Goal: Task Accomplishment & Management: Complete application form

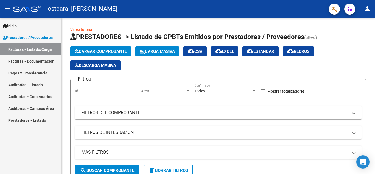
click at [19, 60] on link "Facturas - Documentación" at bounding box center [30, 61] width 61 height 12
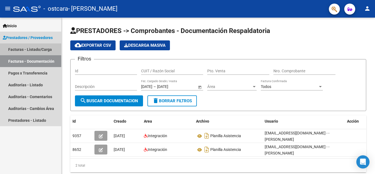
click at [23, 48] on link "Facturas - Listado/Carga" at bounding box center [30, 49] width 61 height 12
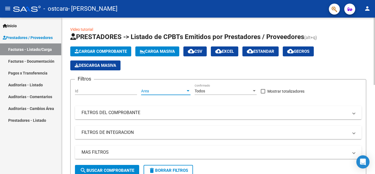
click at [186, 90] on div at bounding box center [188, 91] width 5 height 4
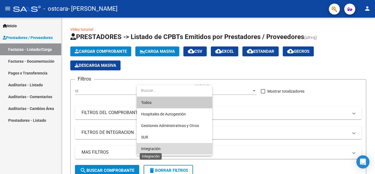
click at [152, 149] on span "Integración" at bounding box center [150, 148] width 19 height 4
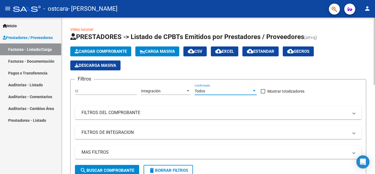
click at [252, 90] on div at bounding box center [254, 91] width 5 height 4
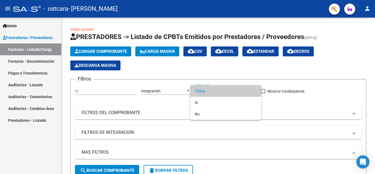
click at [305, 103] on div at bounding box center [187, 87] width 375 height 174
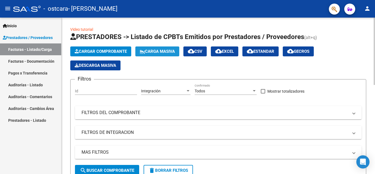
click at [162, 50] on span "Carga Masiva" at bounding box center [157, 51] width 35 height 5
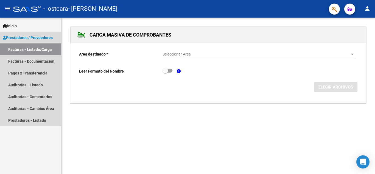
click at [38, 49] on link "Facturas - Listado/Carga" at bounding box center [30, 49] width 61 height 12
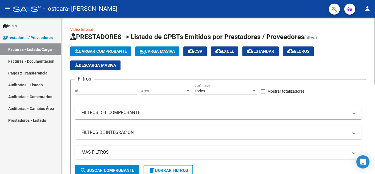
click at [91, 51] on span "Cargar Comprobante" at bounding box center [101, 51] width 52 height 5
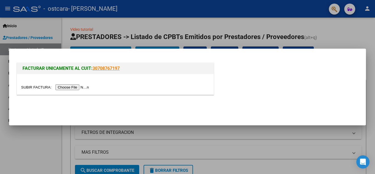
click at [74, 86] on input "file" at bounding box center [55, 87] width 69 height 6
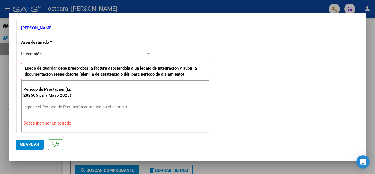
scroll to position [137, 0]
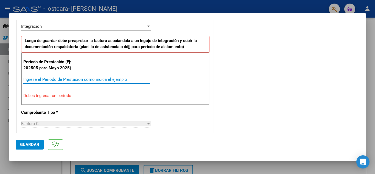
click at [29, 78] on input "Ingrese el Período de Prestación como indica el ejemplo" at bounding box center [86, 79] width 127 height 5
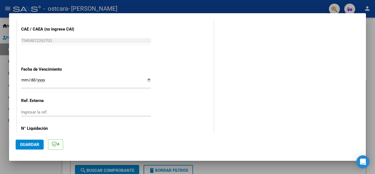
scroll to position [357, 0]
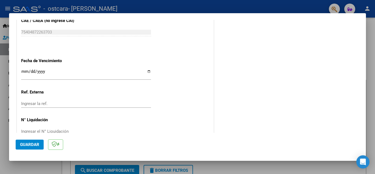
type input "202509"
click at [147, 71] on input "Ingresar la fecha" at bounding box center [86, 73] width 130 height 9
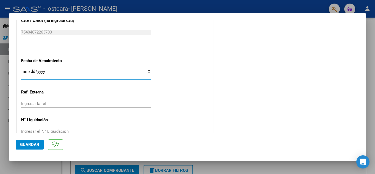
type input "[DATE]"
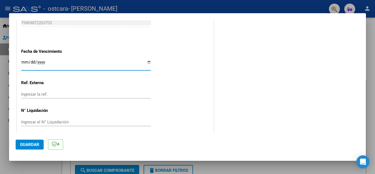
scroll to position [370, 0]
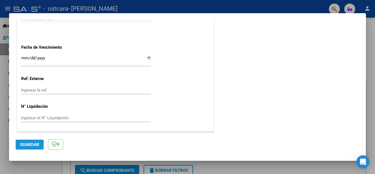
click at [30, 142] on button "Guardar" at bounding box center [30, 144] width 28 height 10
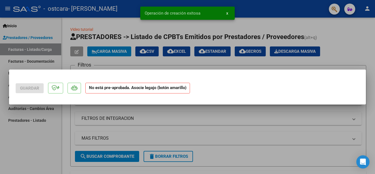
scroll to position [0, 0]
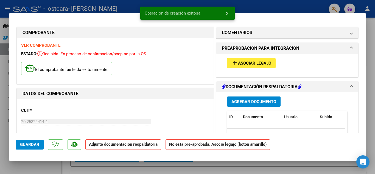
click at [252, 101] on span "Agregar Documento" at bounding box center [253, 101] width 45 height 5
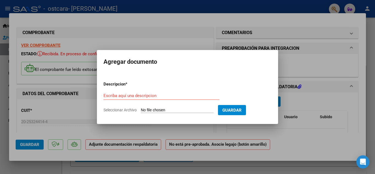
click at [166, 109] on input "Seleccionar Archivo" at bounding box center [177, 110] width 73 height 5
click at [111, 94] on input "Escriba aquí una descripcion" at bounding box center [162, 95] width 116 height 5
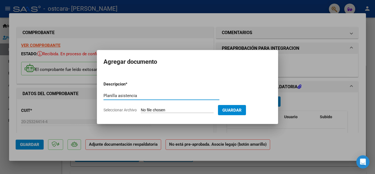
type input "Planilla asistencia"
click at [150, 110] on input "Seleccionar Archivo" at bounding box center [177, 110] width 73 height 5
type input "C:\fakepath\Planilla asistencia Dominic Palacios - Terapias - Septeimbre 2025 0…"
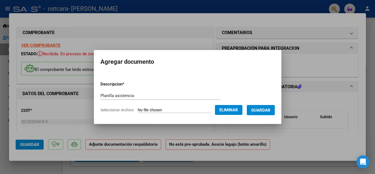
click at [267, 110] on span "Guardar" at bounding box center [260, 110] width 19 height 5
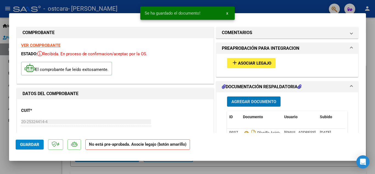
click at [248, 63] on span "Asociar Legajo" at bounding box center [254, 63] width 33 height 5
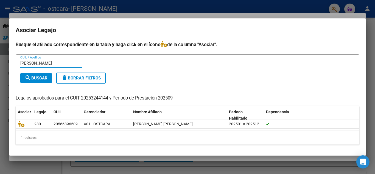
type input "Palacios Dominic"
click at [28, 79] on mat-icon "search" at bounding box center [28, 77] width 7 height 7
click at [371, 36] on div at bounding box center [187, 87] width 375 height 174
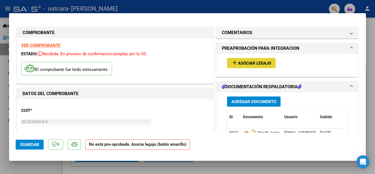
click at [253, 62] on span "Asociar Legajo" at bounding box center [254, 63] width 33 height 5
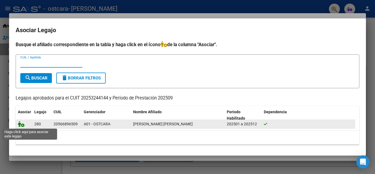
click at [21, 124] on icon at bounding box center [21, 124] width 7 height 6
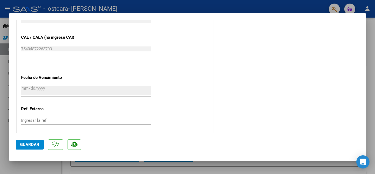
scroll to position [379, 0]
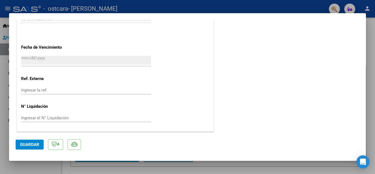
click at [31, 142] on span "Guardar" at bounding box center [29, 144] width 19 height 5
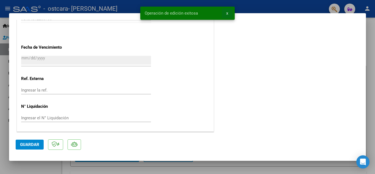
click at [228, 12] on span "x" at bounding box center [227, 13] width 2 height 5
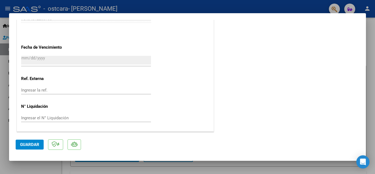
click at [4, 70] on div at bounding box center [187, 87] width 375 height 174
type input "$ 0,00"
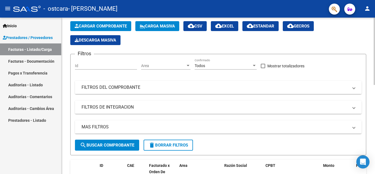
scroll to position [0, 0]
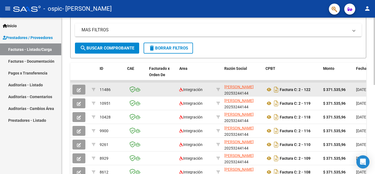
scroll to position [69, 0]
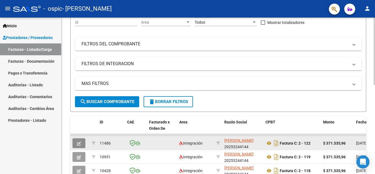
click at [80, 141] on span "button" at bounding box center [79, 143] width 4 height 5
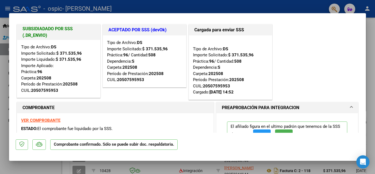
scroll to position [0, 0]
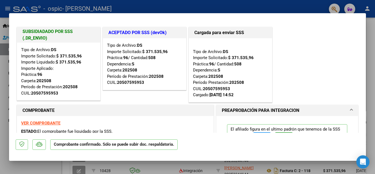
click at [369, 73] on div at bounding box center [187, 87] width 375 height 174
type input "$ 0,00"
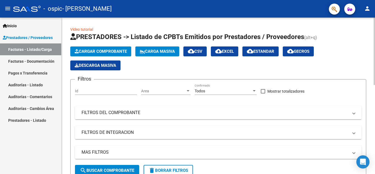
click at [189, 90] on div at bounding box center [188, 91] width 5 height 4
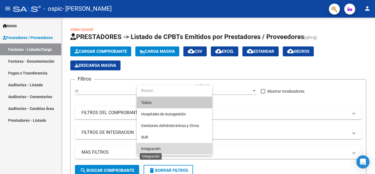
click at [151, 150] on span "Integración" at bounding box center [150, 148] width 19 height 4
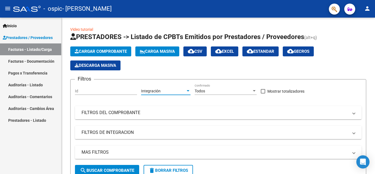
click at [37, 48] on link "Facturas - Listado/Carga" at bounding box center [30, 49] width 61 height 12
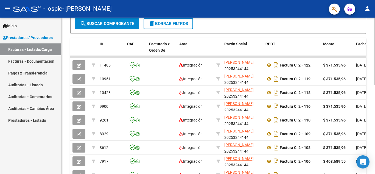
scroll to position [41, 0]
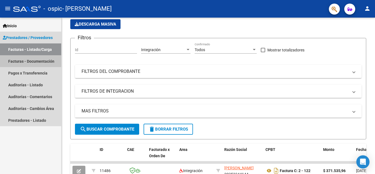
click at [35, 61] on link "Facturas - Documentación" at bounding box center [30, 61] width 61 height 12
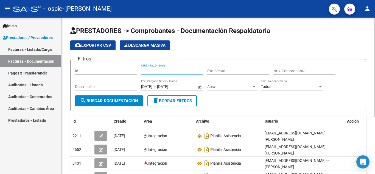
click at [149, 71] on input "CUIT / Razón Social" at bounding box center [172, 71] width 62 height 5
click at [150, 70] on input "2025414" at bounding box center [172, 71] width 62 height 5
click at [164, 70] on input "2025324414" at bounding box center [172, 71] width 62 height 5
type input "20253244140"
click at [213, 68] on div "Pto. Venta" at bounding box center [238, 69] width 62 height 11
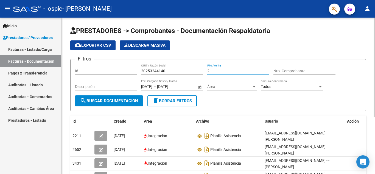
type input "2"
click at [280, 71] on input "Nro. Comprobante" at bounding box center [304, 71] width 62 height 5
type input "01"
type input "0"
type input "124"
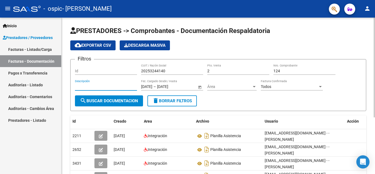
click at [79, 87] on input "Descripción" at bounding box center [106, 86] width 62 height 5
click at [255, 86] on div at bounding box center [254, 86] width 3 height 1
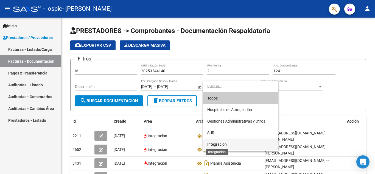
click at [213, 143] on span "Integración" at bounding box center [216, 144] width 19 height 4
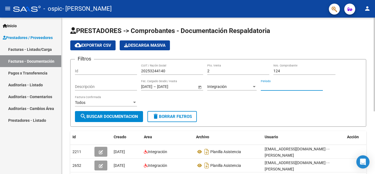
click at [271, 85] on input "Periodo" at bounding box center [292, 86] width 62 height 5
type input "09"
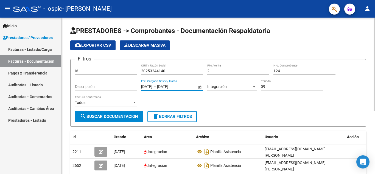
click at [143, 85] on input "[DATE]" at bounding box center [146, 86] width 11 height 5
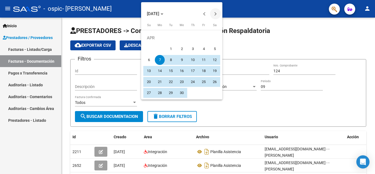
click at [215, 12] on button "Next month" at bounding box center [215, 13] width 11 height 11
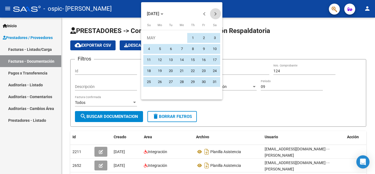
click at [215, 12] on button "Next month" at bounding box center [215, 13] width 11 height 11
click at [214, 12] on button "Next month" at bounding box center [215, 13] width 11 height 11
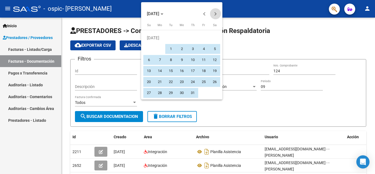
click at [214, 12] on button "Next month" at bounding box center [215, 13] width 11 height 11
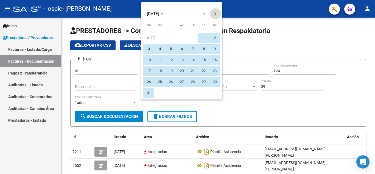
click at [214, 12] on button "Next month" at bounding box center [215, 13] width 11 height 11
click at [158, 46] on span "1" at bounding box center [160, 49] width 10 height 10
type input "[DATE]"
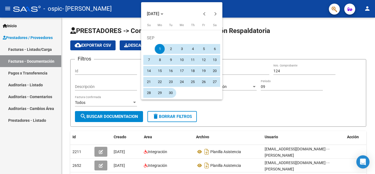
click at [172, 93] on span "30" at bounding box center [171, 93] width 10 height 10
type input "[DATE]"
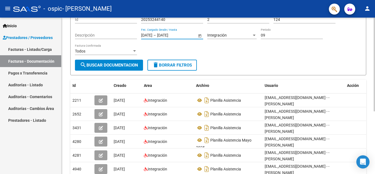
scroll to position [55, 0]
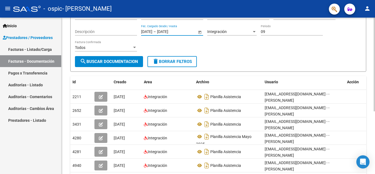
click at [134, 47] on div at bounding box center [134, 47] width 3 height 1
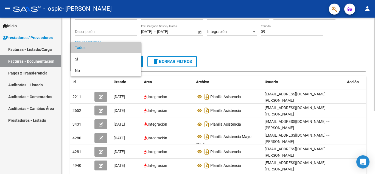
click at [134, 47] on span "Todos" at bounding box center [106, 48] width 62 height 12
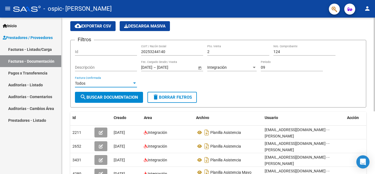
scroll to position [0, 0]
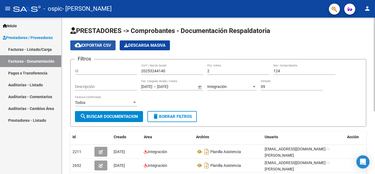
click at [95, 43] on button "cloud_download Exportar CSV" at bounding box center [92, 45] width 45 height 10
click at [149, 46] on span "Descarga Masiva" at bounding box center [144, 45] width 41 height 5
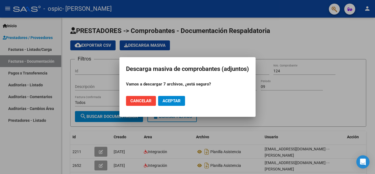
click at [135, 99] on span "Cancelar" at bounding box center [140, 100] width 21 height 5
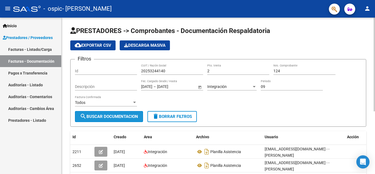
click at [123, 118] on span "search Buscar Documentacion" at bounding box center [109, 116] width 58 height 5
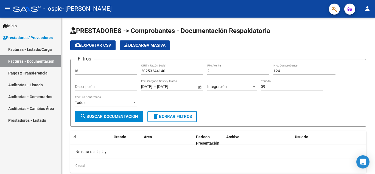
click at [37, 47] on link "Facturas - Listado/Carga" at bounding box center [30, 49] width 61 height 12
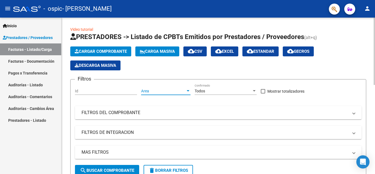
click at [186, 90] on div at bounding box center [188, 91] width 5 height 4
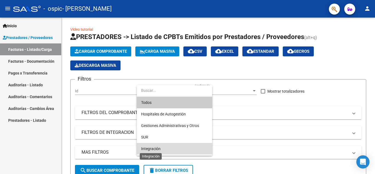
click at [154, 148] on span "Integración" at bounding box center [150, 148] width 19 height 4
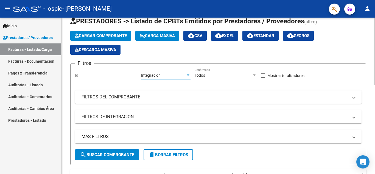
scroll to position [27, 0]
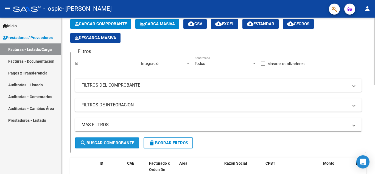
click at [121, 143] on span "search Buscar Comprobante" at bounding box center [107, 142] width 54 height 5
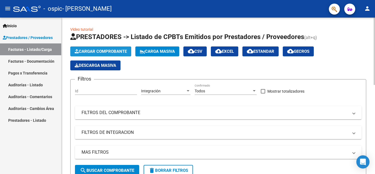
click at [96, 49] on span "Cargar Comprobante" at bounding box center [101, 51] width 52 height 5
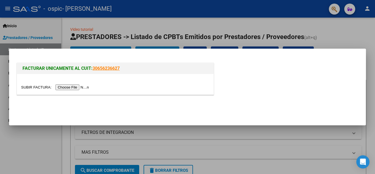
click at [77, 86] on input "file" at bounding box center [55, 87] width 69 height 6
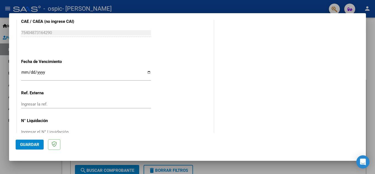
scroll to position [372, 0]
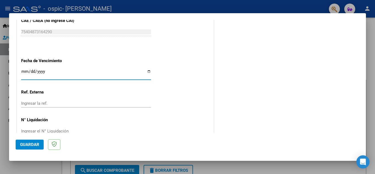
click at [148, 71] on input "Ingresar la fecha" at bounding box center [86, 73] width 130 height 9
type input "[DATE]"
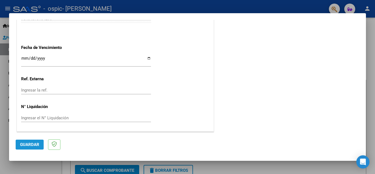
click at [32, 143] on span "Guardar" at bounding box center [29, 144] width 19 height 5
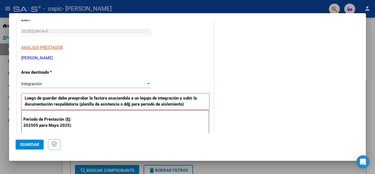
scroll to position [107, 0]
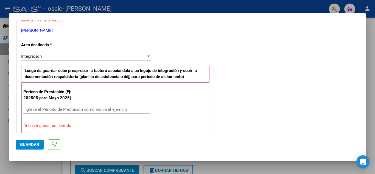
click at [34, 108] on input "Ingrese el Período de Prestación como indica el ejemplo" at bounding box center [86, 109] width 127 height 5
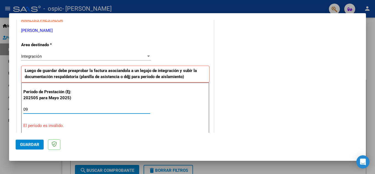
type input "0"
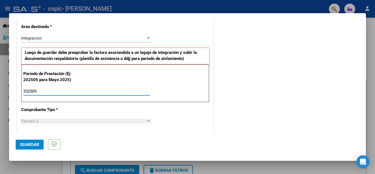
scroll to position [135, 0]
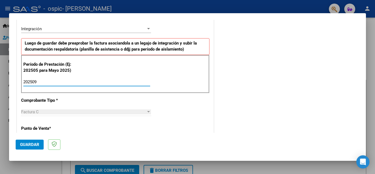
type input "202509"
click at [26, 143] on span "Guardar" at bounding box center [29, 144] width 19 height 5
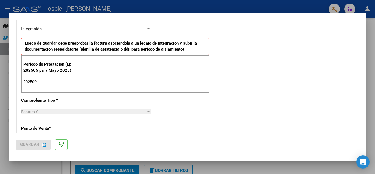
scroll to position [0, 0]
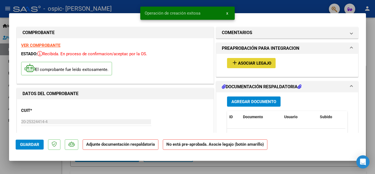
click at [239, 61] on span "Asociar Legajo" at bounding box center [254, 63] width 33 height 5
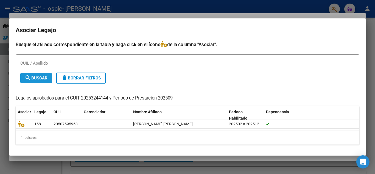
click at [34, 75] on button "search Buscar" at bounding box center [36, 78] width 32 height 10
click at [31, 62] on input "CUIL / Apellido" at bounding box center [51, 63] width 62 height 5
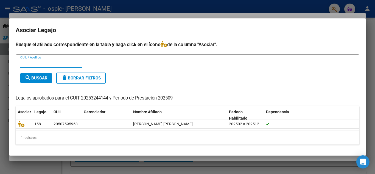
click at [32, 78] on span "search Buscar" at bounding box center [36, 78] width 23 height 5
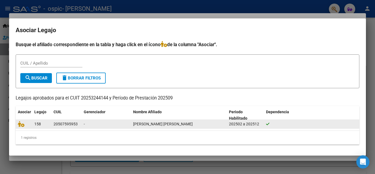
drag, startPoint x: 65, startPoint y: 125, endPoint x: 61, endPoint y: 125, distance: 3.9
click at [61, 125] on div "20507595953" at bounding box center [66, 124] width 24 height 6
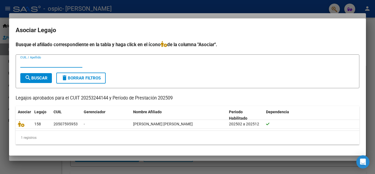
click at [23, 63] on input "CUIL / Apellido" at bounding box center [51, 63] width 62 height 5
type input "20507595953"
click at [175, 75] on form "20507595953 CUIL / Apellido search Buscar delete Borrar Filtros" at bounding box center [188, 71] width 344 height 34
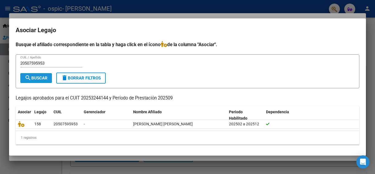
click at [36, 78] on span "search Buscar" at bounding box center [36, 78] width 23 height 5
click at [47, 64] on input "20507595953" at bounding box center [51, 63] width 62 height 5
click at [38, 76] on span "search Buscar" at bounding box center [36, 78] width 23 height 5
click at [79, 78] on span "delete Borrar Filtros" at bounding box center [81, 78] width 40 height 5
click at [4, 43] on div at bounding box center [187, 87] width 375 height 174
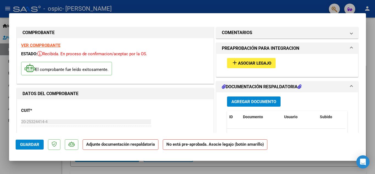
click at [249, 62] on span "Asociar Legajo" at bounding box center [254, 63] width 33 height 5
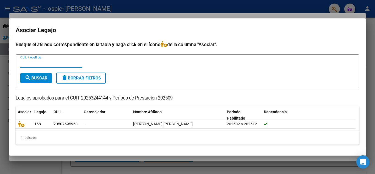
click at [37, 77] on span "search Buscar" at bounding box center [36, 78] width 23 height 5
click at [28, 63] on input "CUIL / Apellido" at bounding box center [51, 63] width 62 height 5
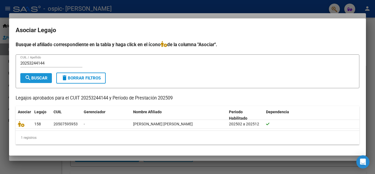
click at [35, 78] on span "search Buscar" at bounding box center [36, 78] width 23 height 5
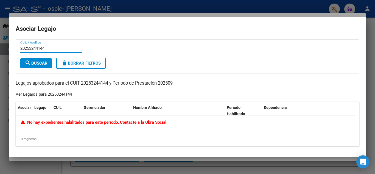
click at [46, 47] on input "20253244144" at bounding box center [51, 48] width 62 height 5
type input "2"
type input "[PERSON_NAME]"
click at [38, 62] on span "search Buscar" at bounding box center [36, 63] width 23 height 5
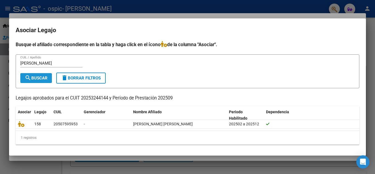
click at [35, 78] on span "search Buscar" at bounding box center [36, 78] width 23 height 5
click at [4, 63] on div at bounding box center [187, 87] width 375 height 174
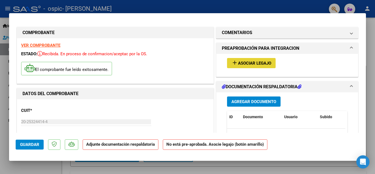
click at [251, 62] on span "Asociar Legajo" at bounding box center [254, 63] width 33 height 5
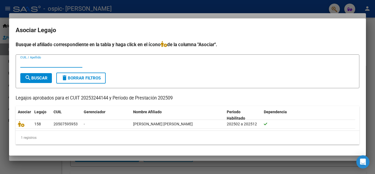
click at [4, 65] on div at bounding box center [187, 87] width 375 height 174
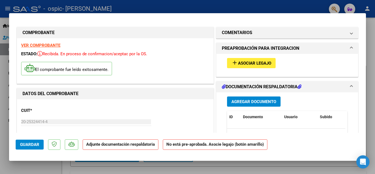
click at [113, 147] on p "Adjunte documentación respaldatoria" at bounding box center [121, 144] width 76 height 11
click at [115, 147] on p "Adjunte documentación respaldatoria" at bounding box center [121, 144] width 76 height 11
click at [244, 102] on span "Agregar Documento" at bounding box center [253, 101] width 45 height 5
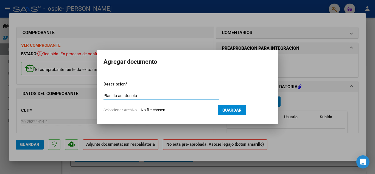
type input "Planilla asistencia"
click at [150, 110] on input "Seleccionar Archivo" at bounding box center [177, 110] width 73 height 5
type input "C:\fakepath\Planilla asistencia [PERSON_NAME]- Septeimbre 2025 001.jpg"
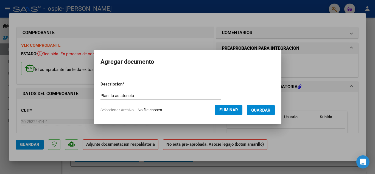
click at [270, 110] on span "Guardar" at bounding box center [260, 110] width 19 height 5
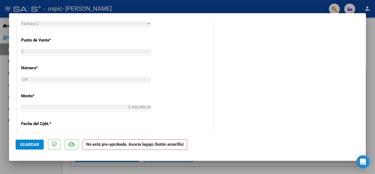
scroll to position [220, 0]
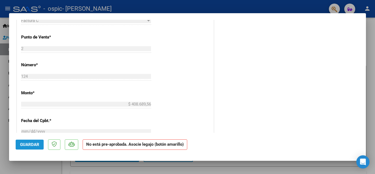
click at [27, 146] on span "Guardar" at bounding box center [29, 144] width 19 height 5
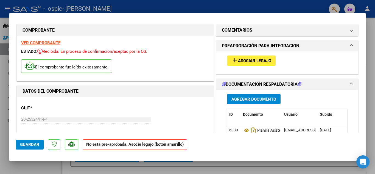
scroll to position [0, 0]
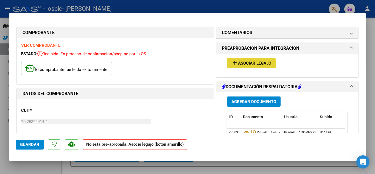
click at [263, 63] on span "Asociar Legajo" at bounding box center [254, 63] width 33 height 5
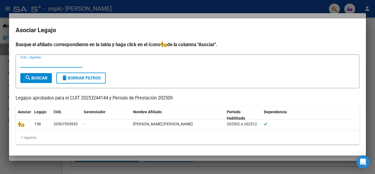
click at [4, 63] on div at bounding box center [187, 87] width 375 height 174
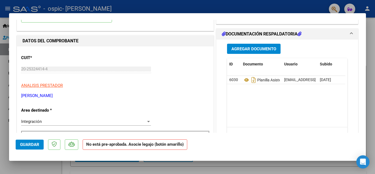
scroll to position [82, 0]
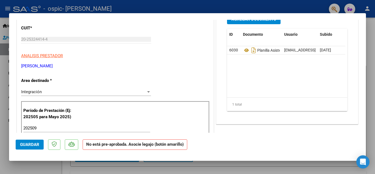
click at [30, 143] on span "Guardar" at bounding box center [29, 144] width 19 height 5
drag, startPoint x: 228, startPoint y: 12, endPoint x: 219, endPoint y: 17, distance: 10.8
click at [228, 12] on div at bounding box center [187, 87] width 375 height 174
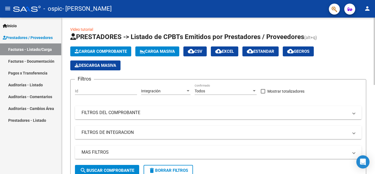
scroll to position [165, 0]
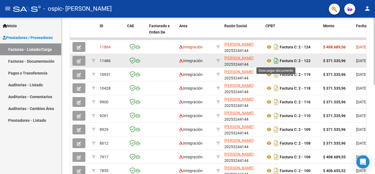
click at [276, 60] on icon "Descargar documento" at bounding box center [276, 60] width 7 height 9
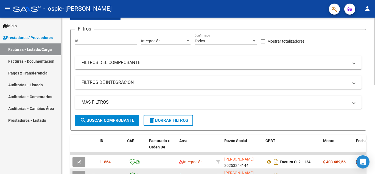
scroll to position [0, 0]
